Goal: Transaction & Acquisition: Purchase product/service

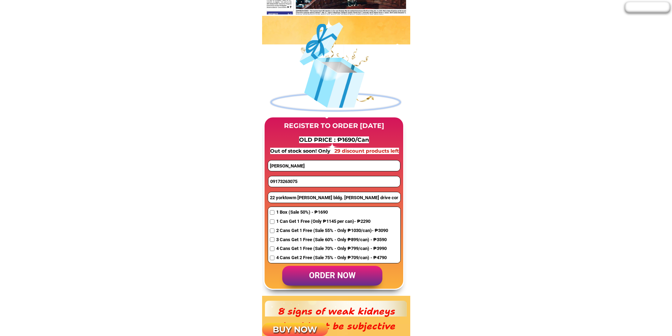
scroll to position [494, 0]
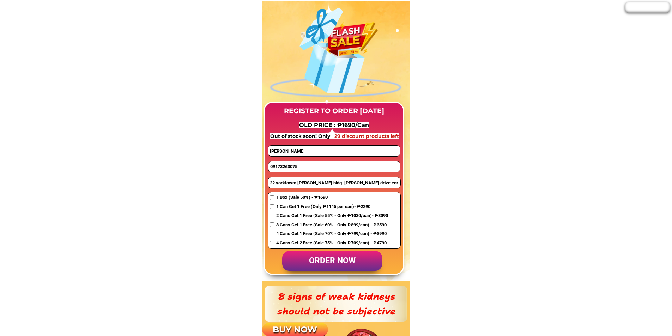
click at [295, 164] on input "09173263075" at bounding box center [335, 167] width 132 height 11
paste input "989761341"
type input "09989761341"
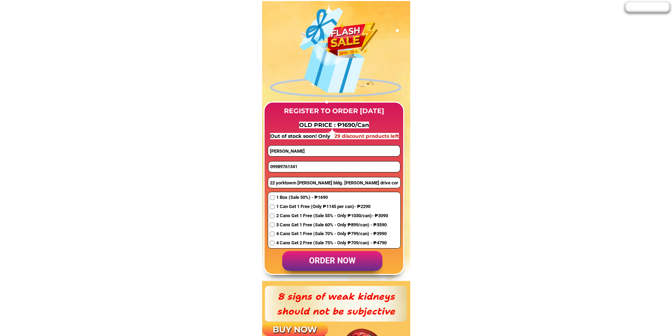
click at [299, 181] on input "22 yorktowm [PERSON_NAME] bldg. [PERSON_NAME] drive cor [PERSON_NAME] street br…" at bounding box center [334, 182] width 132 height 11
paste input "B45,'L1, Walnut st., [GEOGRAPHIC_DATA], [GEOGRAPHIC_DATA],;Lapu-lapu Coty,,[GEO…"
type input "B45,'L1, Walnut st., [GEOGRAPHIC_DATA], [GEOGRAPHIC_DATA],;Lapu-lapu Coty,,[GEO…"
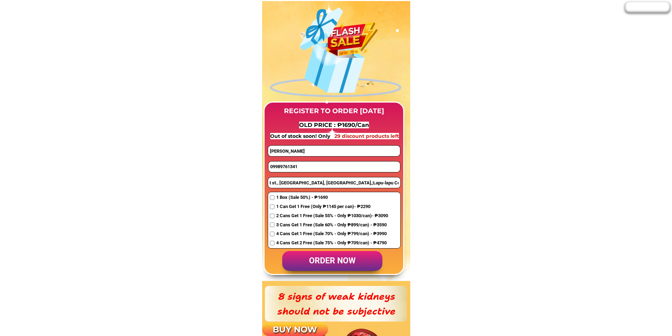
scroll to position [0, 0]
drag, startPoint x: 296, startPoint y: 151, endPoint x: 260, endPoint y: 151, distance: 35.3
paste input "Adronico P"
type input "Adronico P"
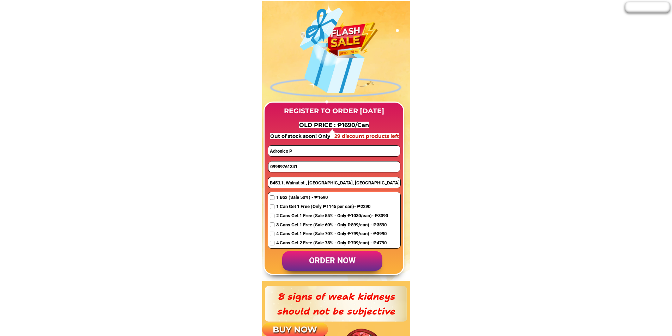
click at [290, 235] on span "4 Cans Get 1 Free (Sale 70% - Only ₱799/can) - ₱3990" at bounding box center [332, 233] width 112 height 7
checkbox input "true"
click at [342, 264] on p "order now" at bounding box center [332, 261] width 100 height 20
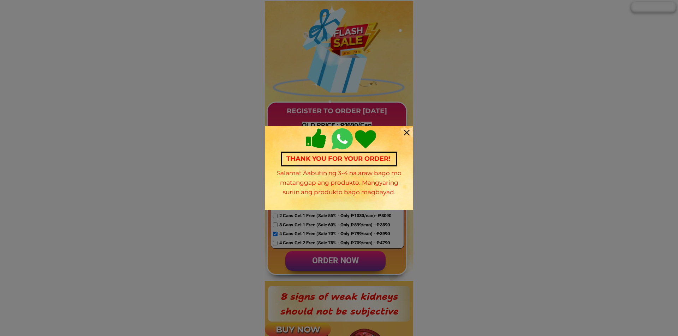
click at [404, 131] on div at bounding box center [407, 133] width 6 height 6
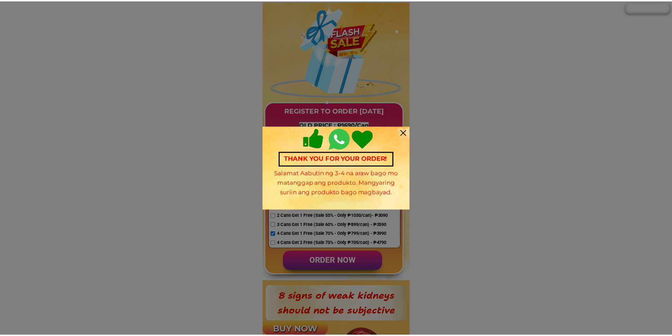
scroll to position [494, 0]
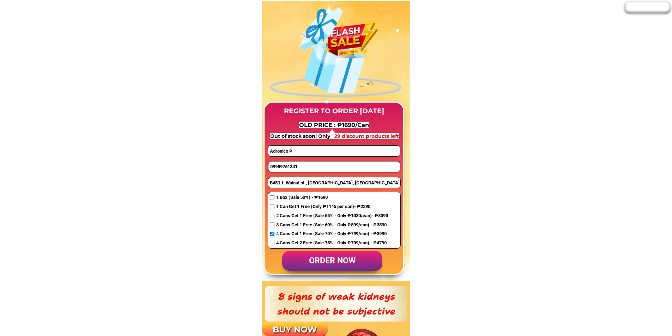
click at [306, 165] on input "09989761341" at bounding box center [335, 167] width 132 height 11
paste input "09351265705"
type input "09351265705"
click at [320, 152] on input "Adronico P" at bounding box center [334, 151] width 132 height 11
paste input "Salic B Disimban"
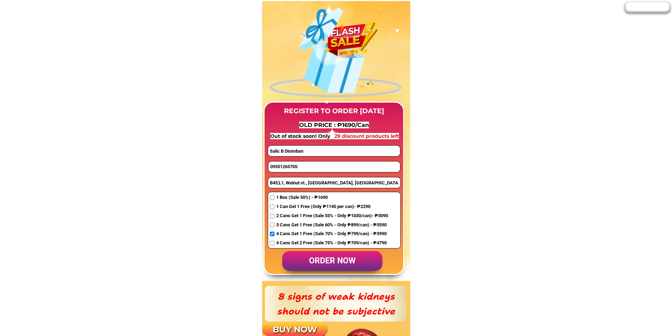
type input "Salic B Disimban"
click at [300, 183] on input "B45,'L1, Walnut st., [GEOGRAPHIC_DATA], [GEOGRAPHIC_DATA],;Lapu-lapu Coty,,[GEO…" at bounding box center [334, 182] width 132 height 11
paste input "Black #7, [STREET_ADDRESS], [GEOGRAPHIC_DATA], [GEOGRAPHIC_DATA] [GEOGRAPHIC_DA…"
type input "Black #7, [STREET_ADDRESS], [GEOGRAPHIC_DATA], [GEOGRAPHIC_DATA] [GEOGRAPHIC_DA…"
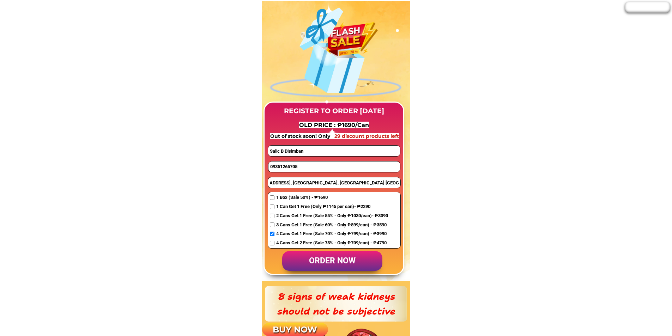
scroll to position [0, 0]
click at [301, 240] on span "4 Cans Get 2 Free (Sale 75% - Only ₱709/can) - ₱4790" at bounding box center [332, 243] width 112 height 7
checkbox input "true"
click at [347, 260] on p "order now" at bounding box center [332, 261] width 100 height 20
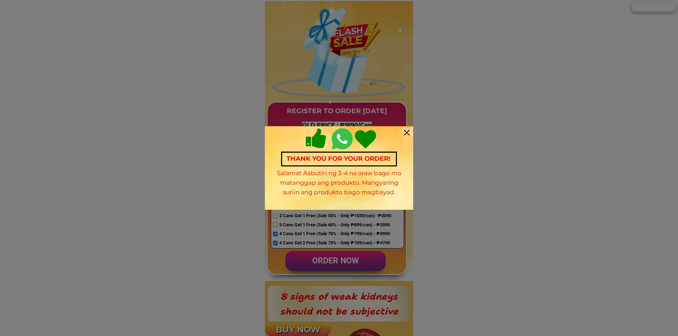
click at [408, 132] on div at bounding box center [407, 133] width 6 height 6
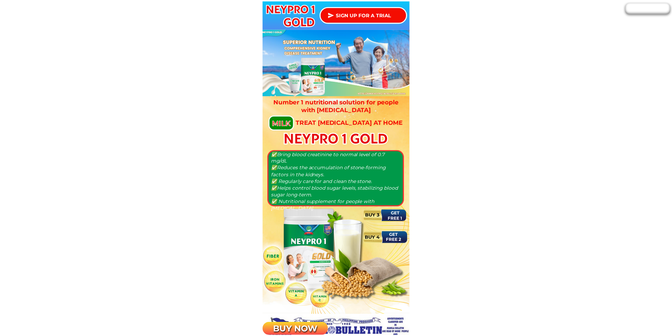
scroll to position [494, 0]
